Goal: Transaction & Acquisition: Obtain resource

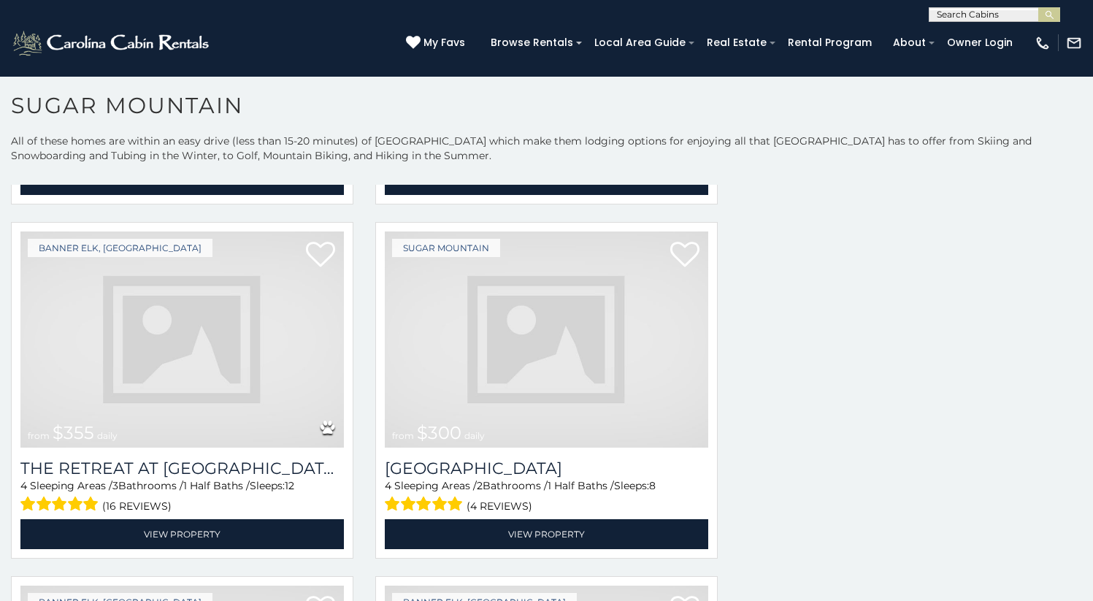
scroll to position [2493, 0]
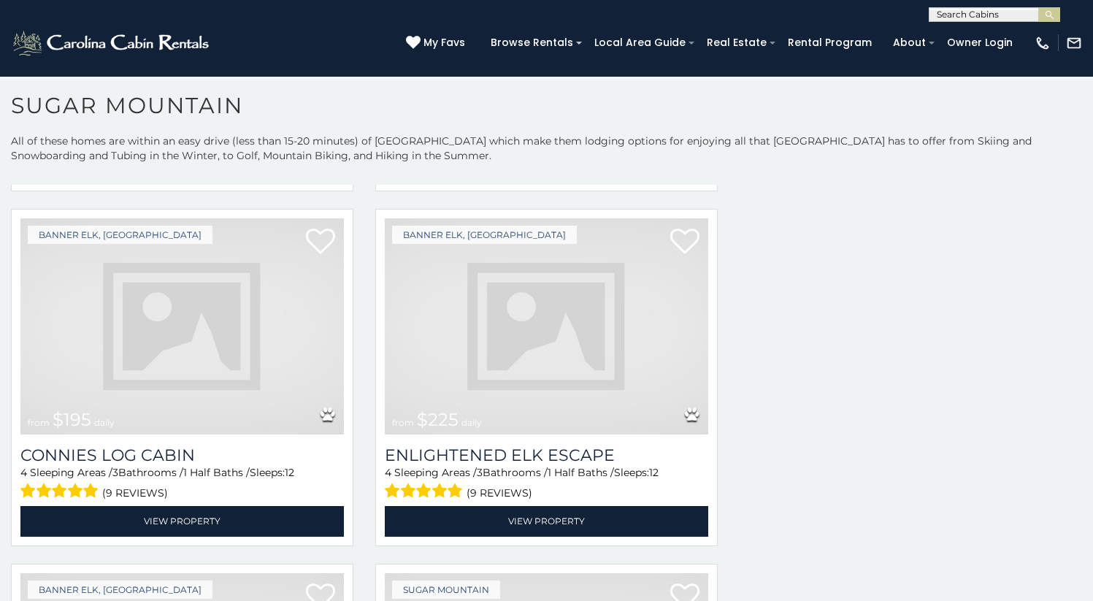
click at [529, 382] on img at bounding box center [547, 326] width 324 height 217
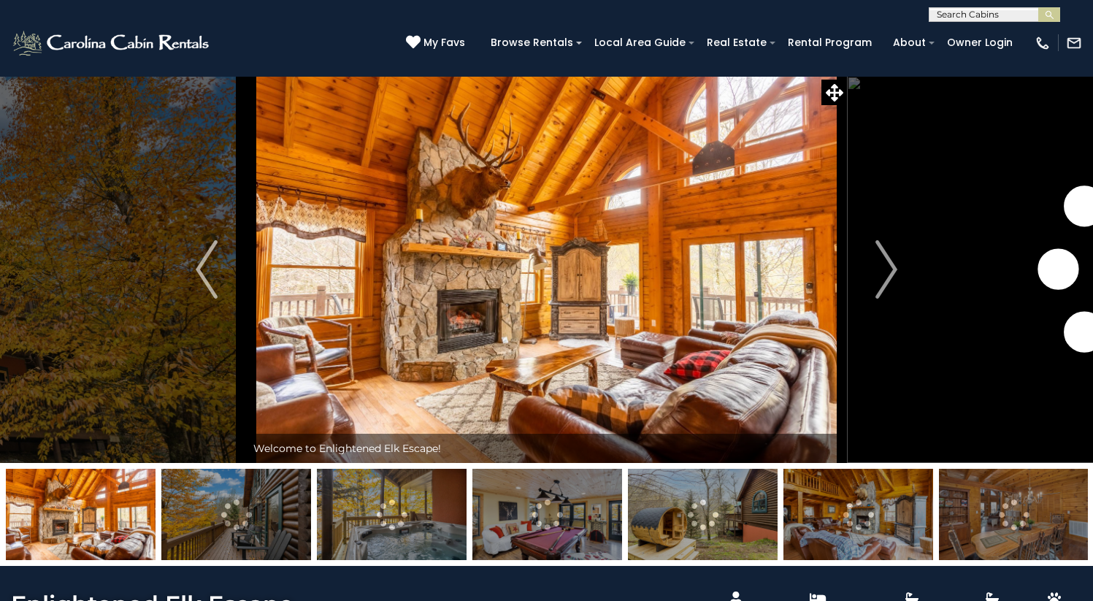
scroll to position [51, 0]
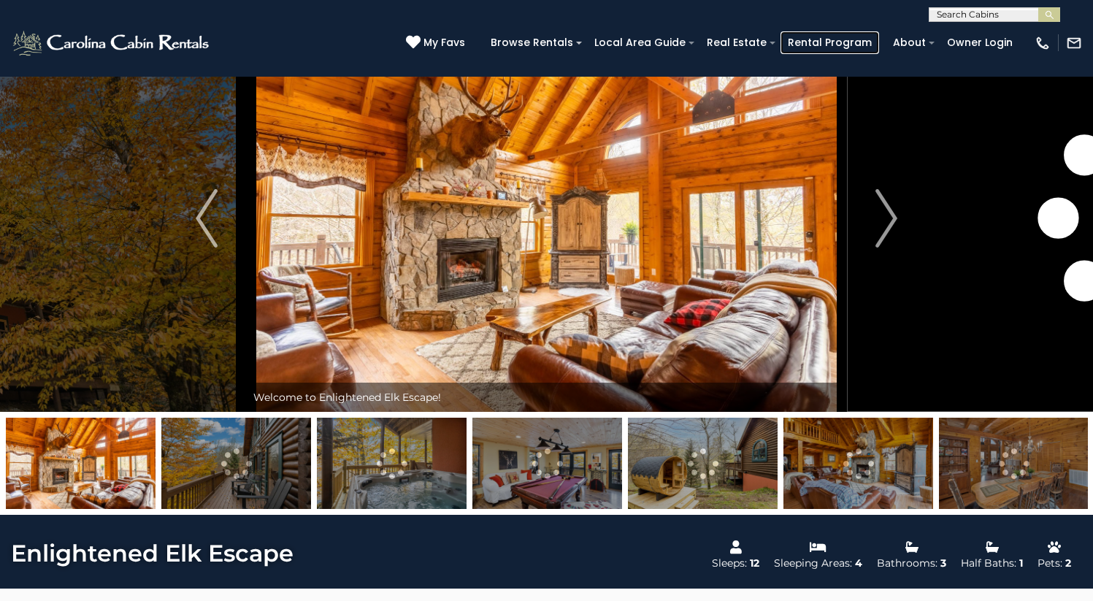
click at [879, 45] on link "Rental Program" at bounding box center [830, 42] width 99 height 23
